Goal: Contribute content: Add original content to the website for others to see

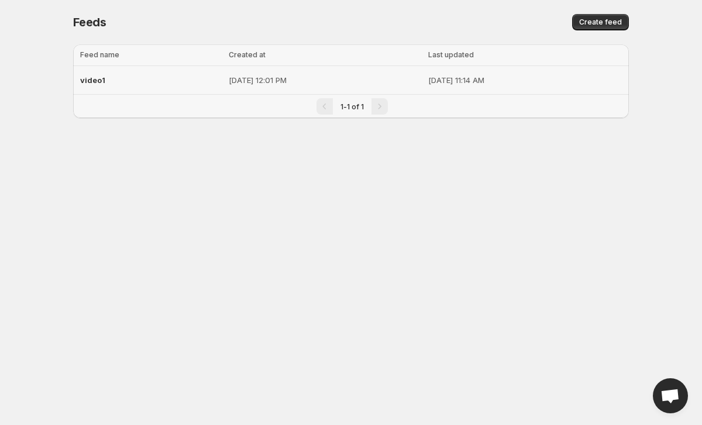
click at [151, 74] on div "video1" at bounding box center [151, 80] width 142 height 21
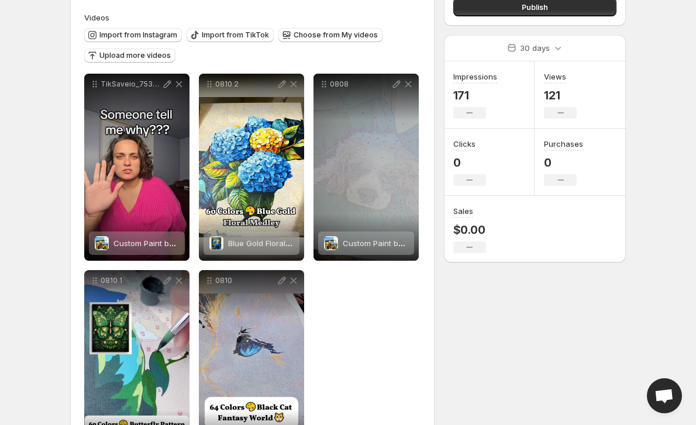
scroll to position [117, 0]
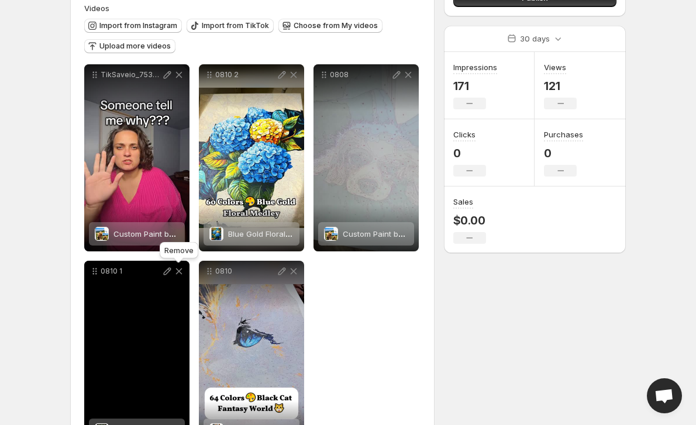
click at [179, 274] on icon at bounding box center [179, 272] width 12 height 12
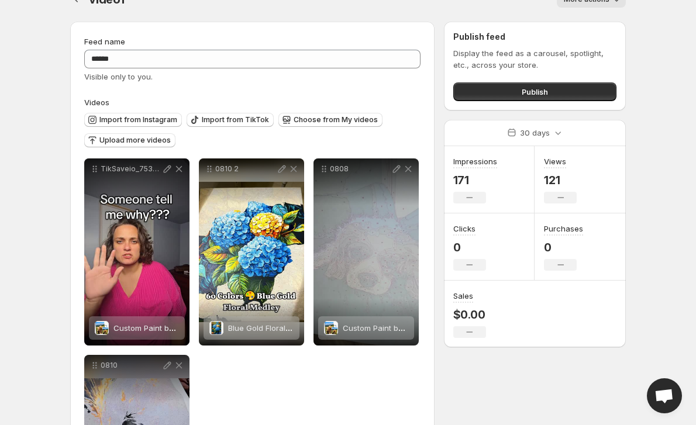
scroll to position [0, 0]
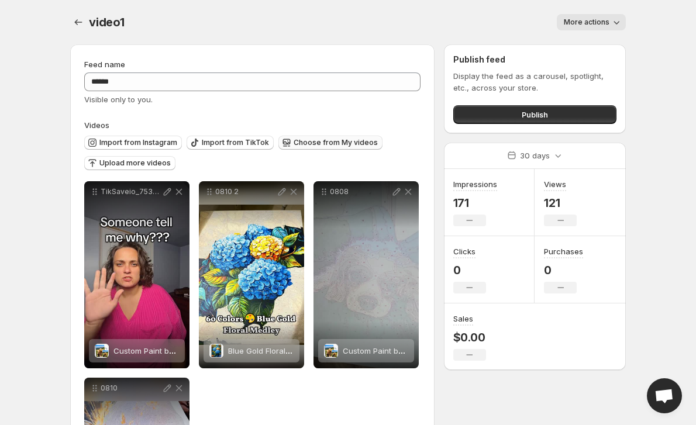
click at [337, 143] on span "Choose from My videos" at bounding box center [336, 142] width 84 height 9
click at [133, 171] on div "Upload more videos" at bounding box center [129, 164] width 91 height 16
click at [132, 165] on span "Upload more videos" at bounding box center [134, 163] width 71 height 9
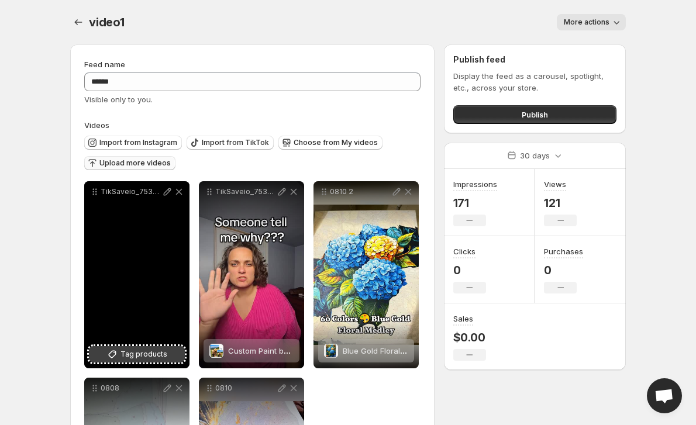
click at [139, 352] on span "Tag products" at bounding box center [143, 355] width 47 height 12
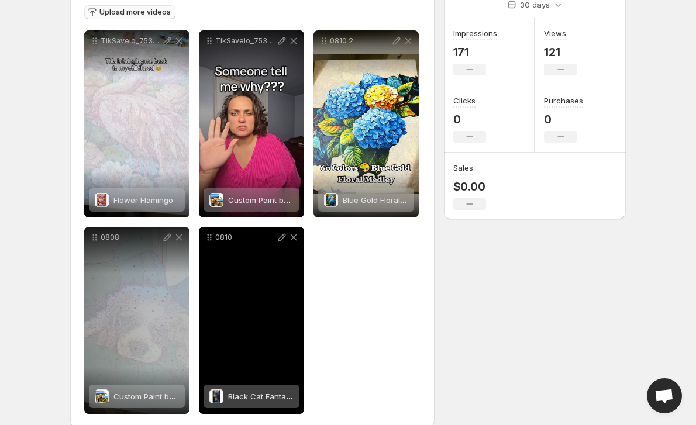
scroll to position [168, 0]
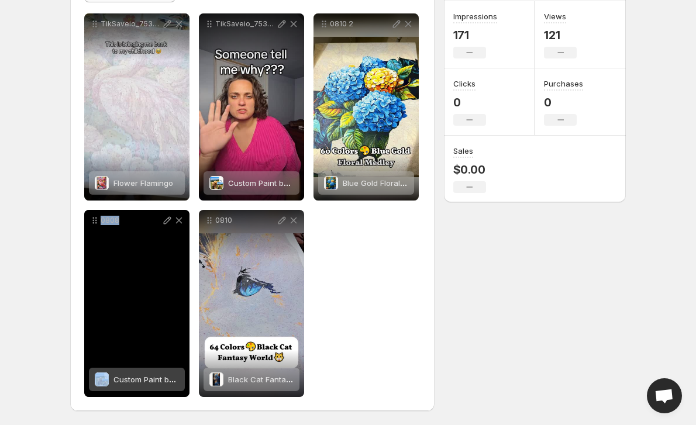
drag, startPoint x: 177, startPoint y: 267, endPoint x: 99, endPoint y: 213, distance: 94.9
click at [99, 213] on div "0808" at bounding box center [136, 303] width 105 height 187
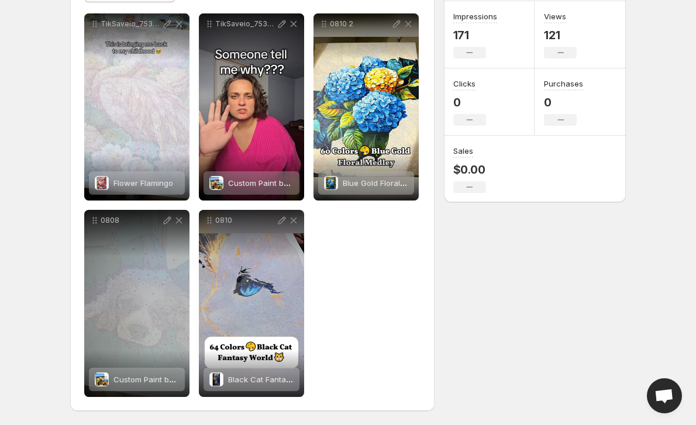
click at [404, 324] on div "**********" at bounding box center [252, 205] width 336 height 384
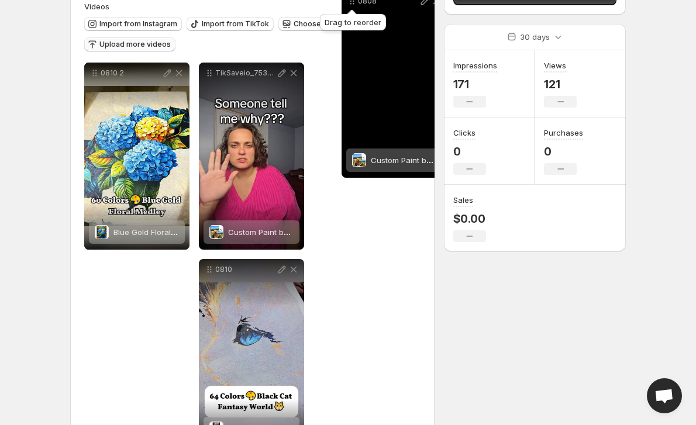
scroll to position [0, 0]
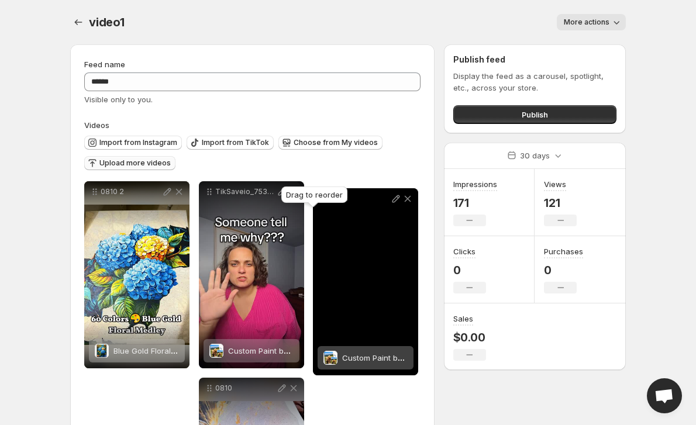
drag, startPoint x: 94, startPoint y: 225, endPoint x: 326, endPoint y: 196, distance: 233.5
click at [326, 196] on body "**********" at bounding box center [348, 212] width 696 height 425
